Goal: Transaction & Acquisition: Purchase product/service

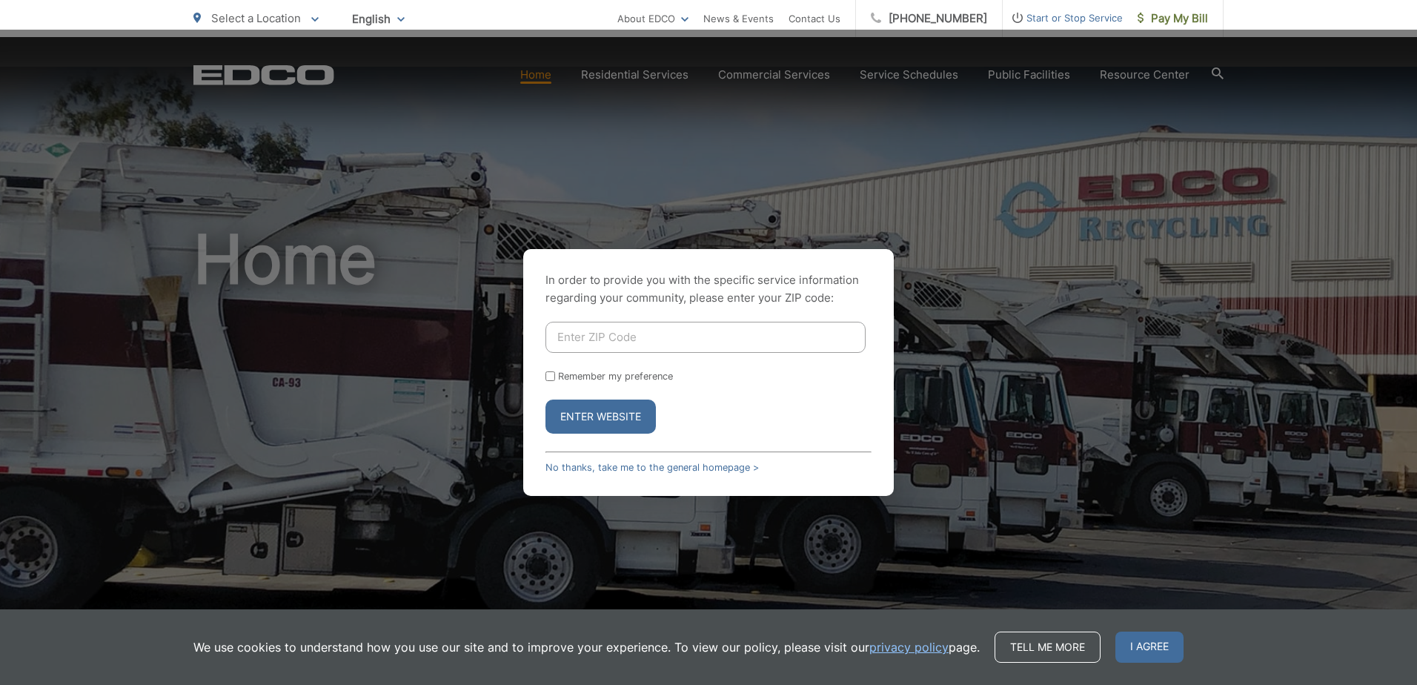
click at [1177, 30] on div "In order to provide you with the specific service information regarding your co…" at bounding box center [708, 372] width 1417 height 685
click at [694, 462] on link "No thanks, take me to the general homepage >" at bounding box center [651, 467] width 213 height 11
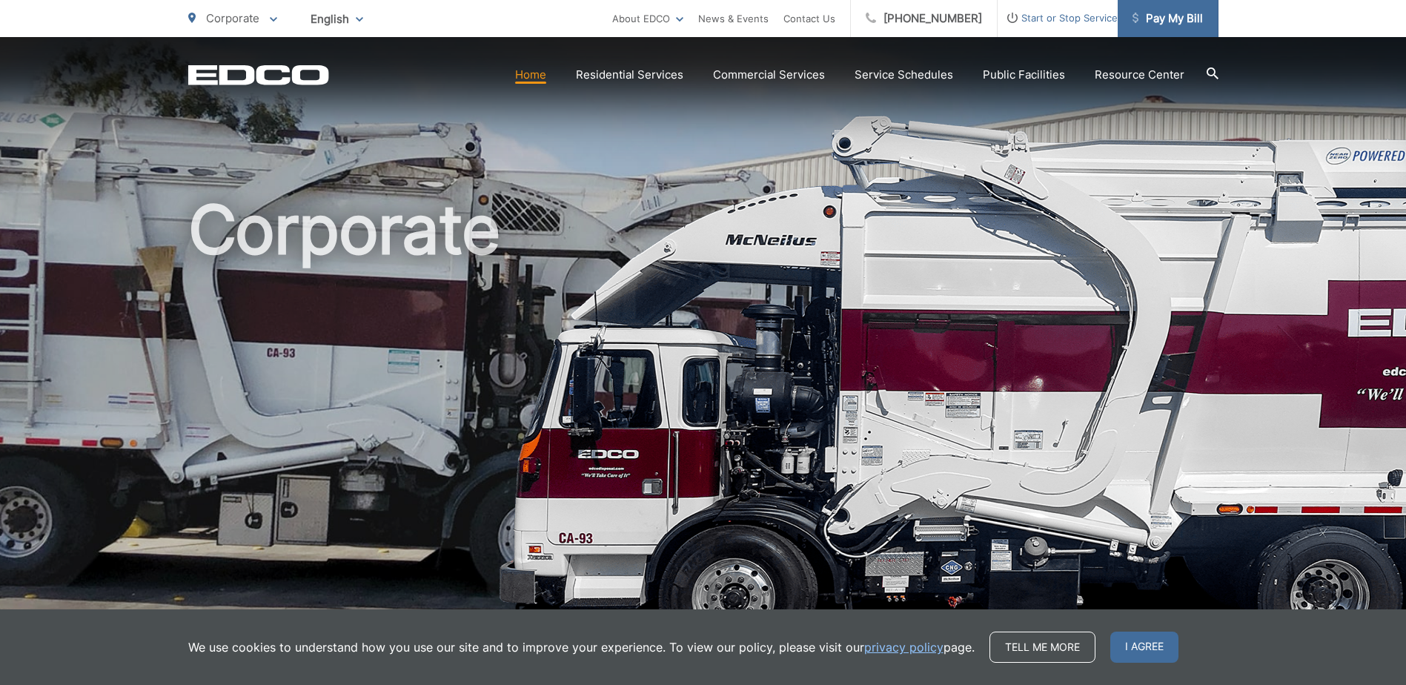
click at [1172, 18] on span "Pay My Bill" at bounding box center [1167, 19] width 70 height 18
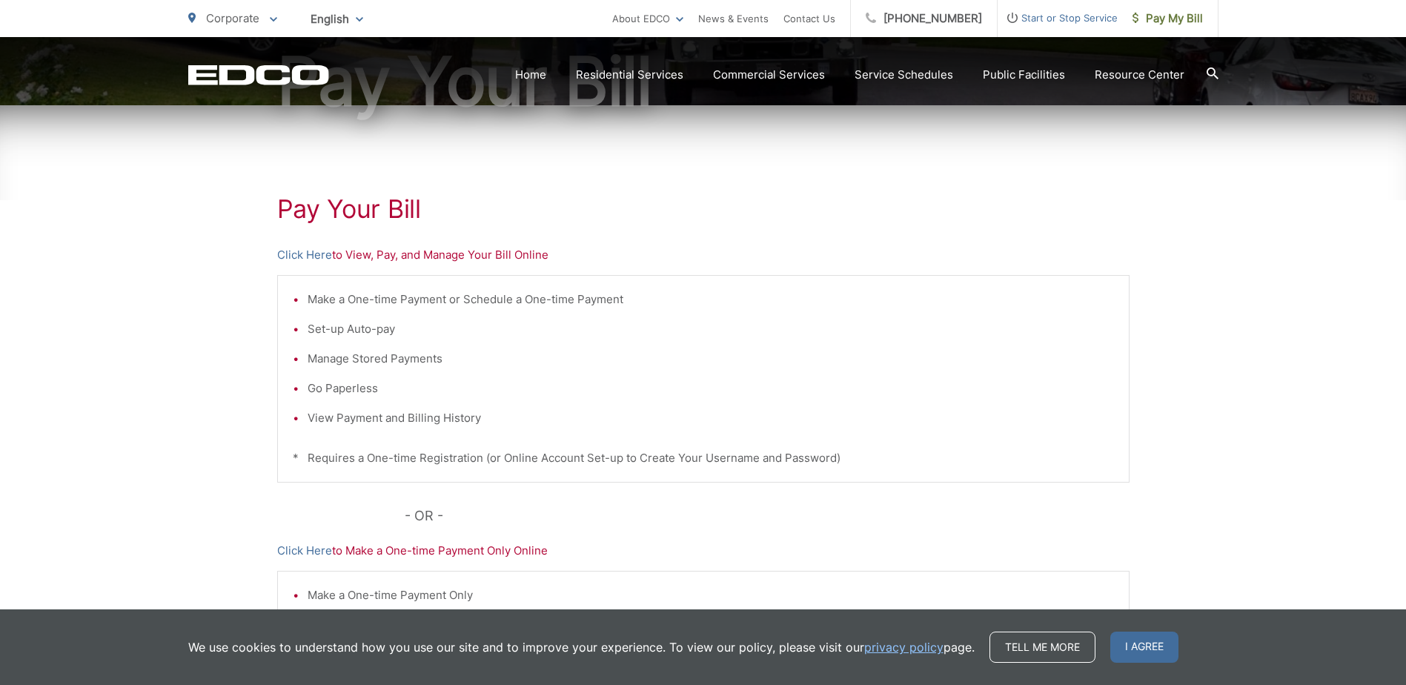
scroll to position [222, 0]
click at [305, 245] on link "Click Here" at bounding box center [304, 254] width 55 height 18
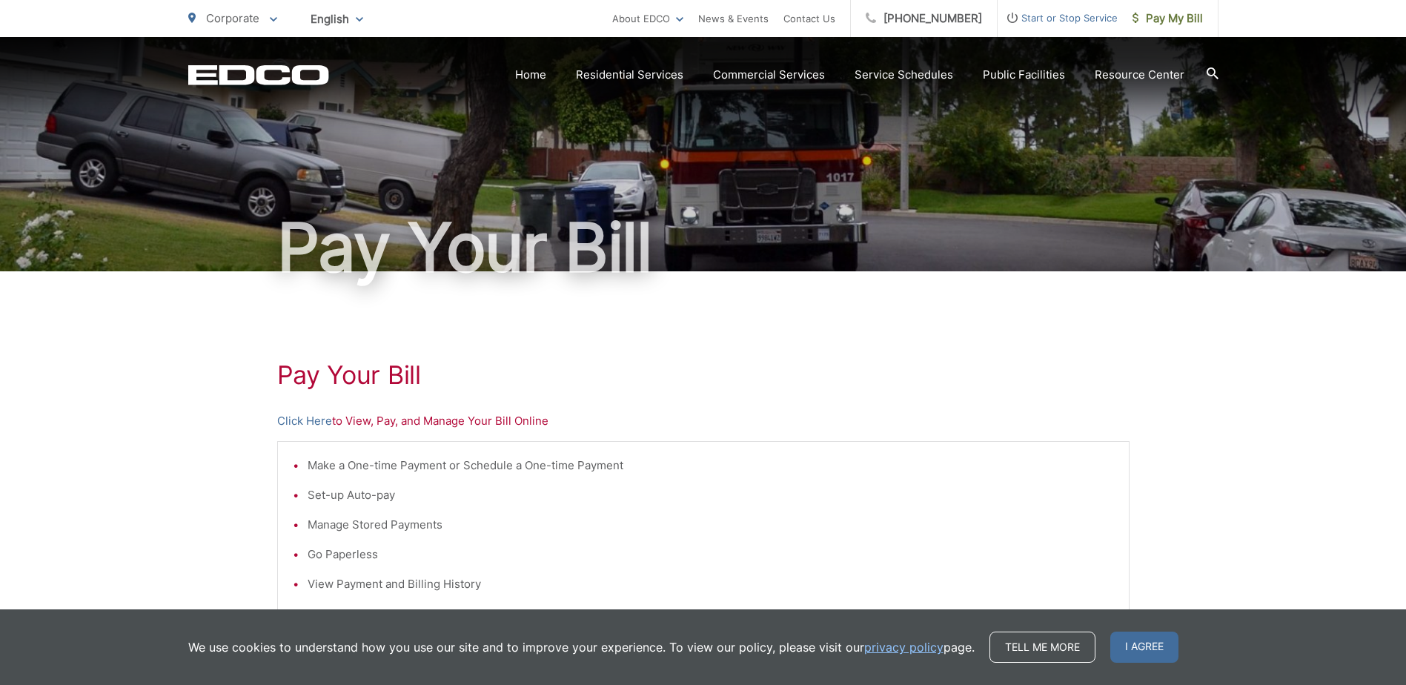
scroll to position [0, 0]
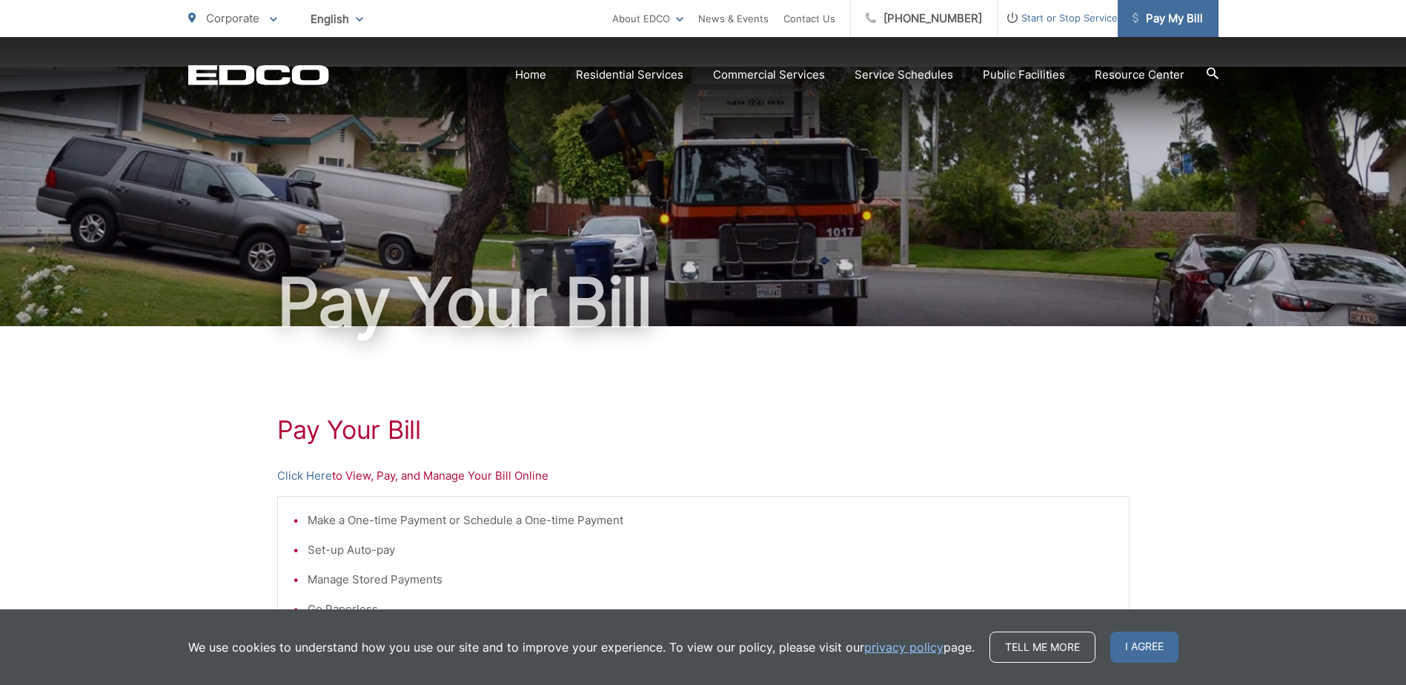
click at [1174, 21] on span "Pay My Bill" at bounding box center [1167, 19] width 70 height 18
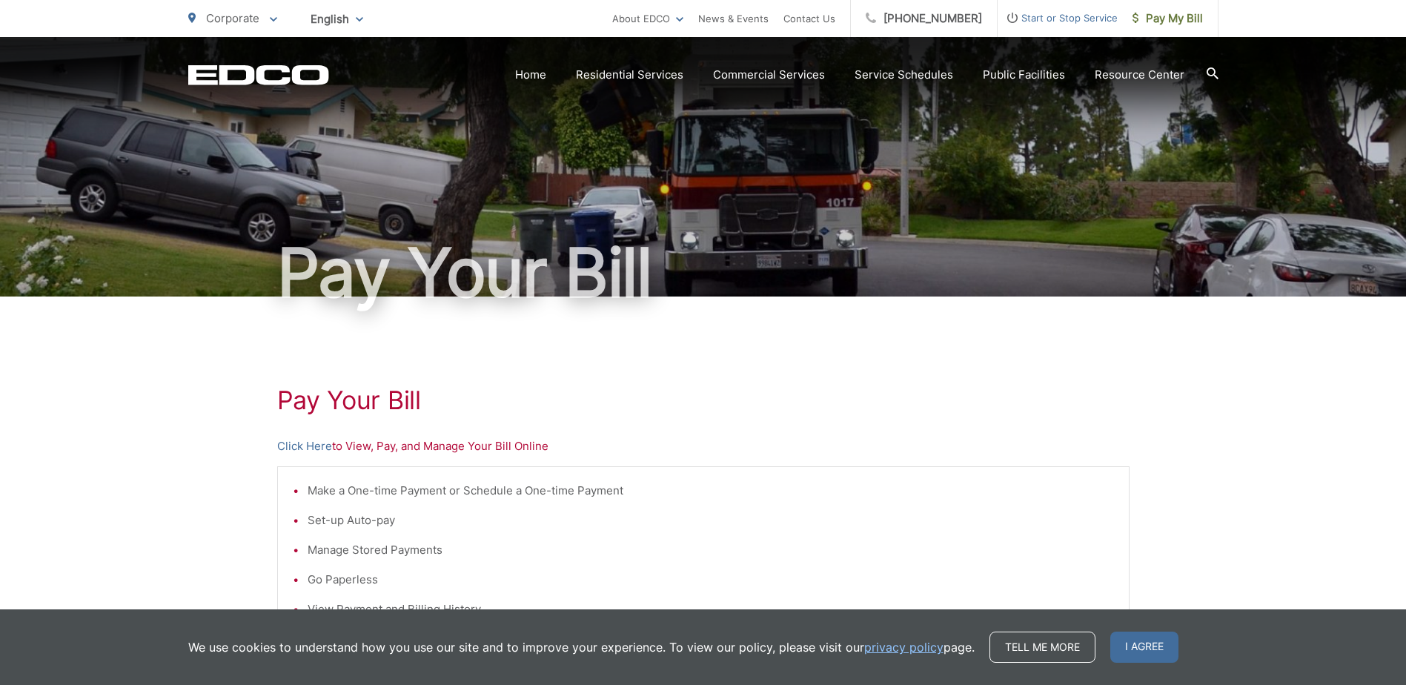
click at [931, 353] on div "Pay Your Bill Click Here to View, Pay, and Manage Your Bill Online Make a One-t…" at bounding box center [703, 628] width 852 height 665
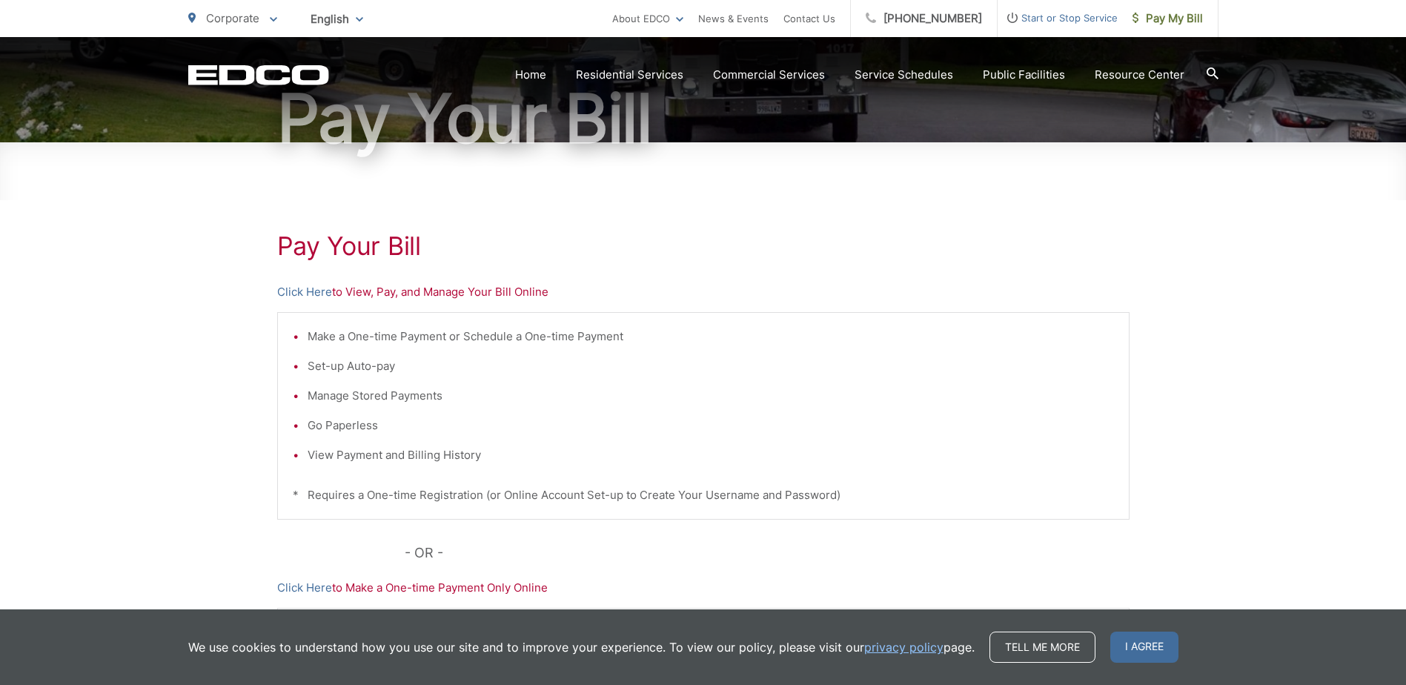
scroll to position [222, 0]
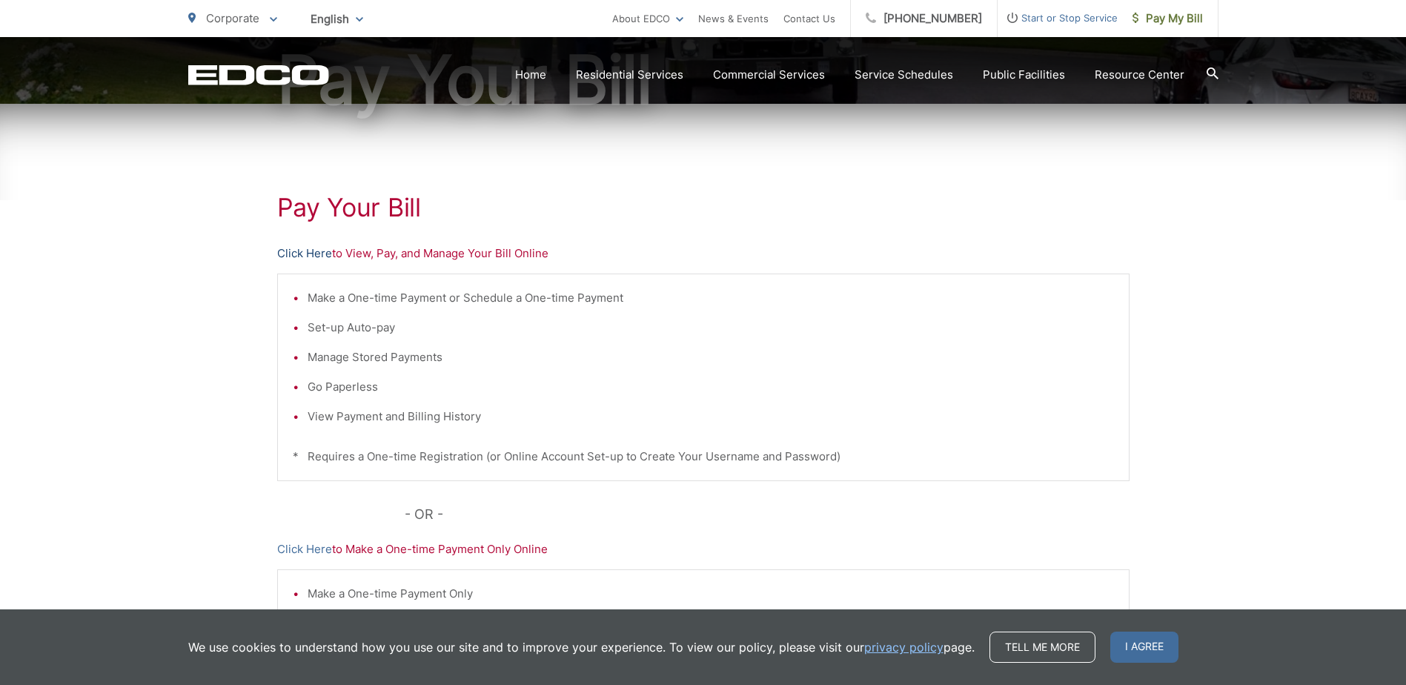
click at [310, 245] on link "Click Here" at bounding box center [304, 254] width 55 height 18
